Goal: Task Accomplishment & Management: Complete application form

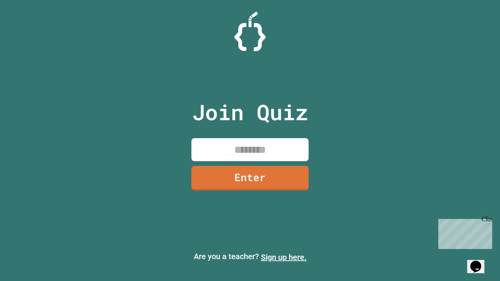
click at [283, 257] on link "Sign up here." at bounding box center [284, 257] width 46 height 9
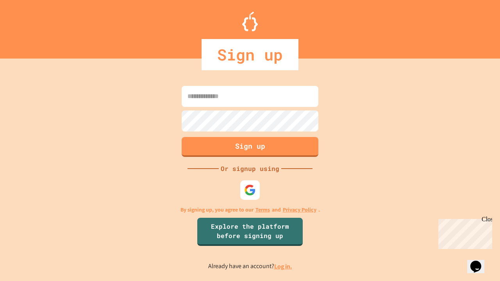
click at [283, 266] on link "Log in." at bounding box center [283, 266] width 18 height 8
